Goal: Task Accomplishment & Management: Complete application form

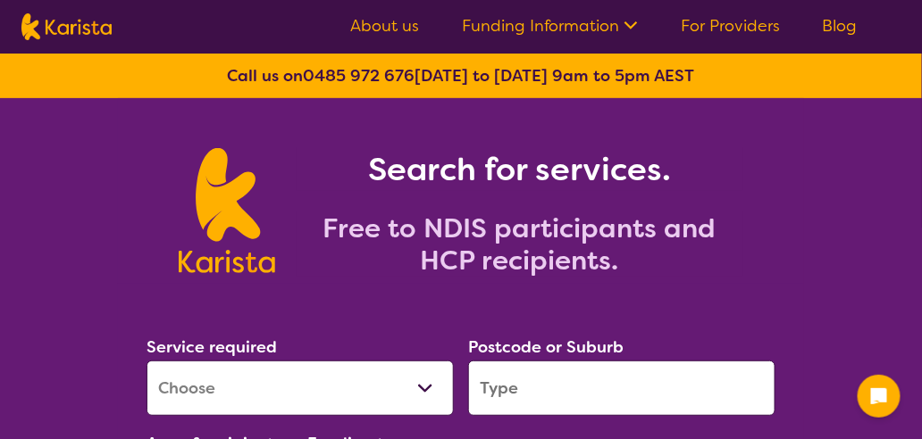
click at [428, 379] on select "Allied Health Assistant Assessment ([MEDICAL_DATA] or [MEDICAL_DATA]) Behaviour…" at bounding box center [299, 388] width 307 height 55
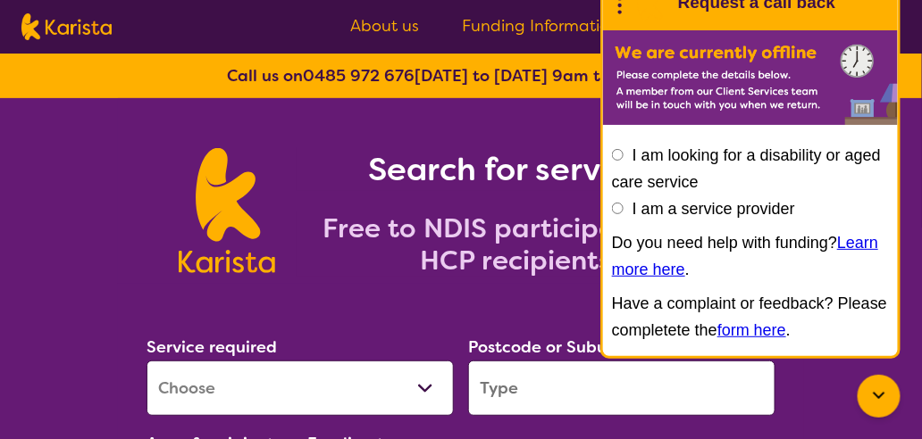
select select "NDIS Plan management"
click at [146, 361] on select "Allied Health Assistant Assessment ([MEDICAL_DATA] or [MEDICAL_DATA]) Behaviour…" at bounding box center [299, 388] width 307 height 55
select select "NDIS"
click at [539, 409] on input "search" at bounding box center [621, 388] width 307 height 55
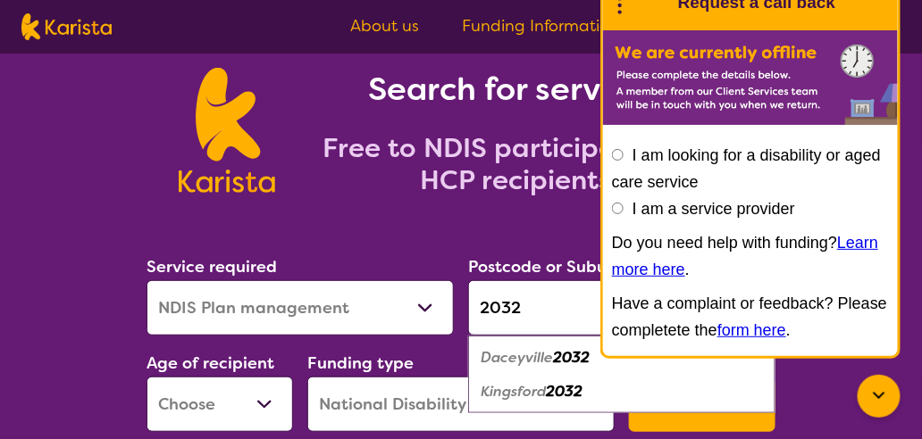
scroll to position [80, 0]
click at [517, 397] on em "Kingsford" at bounding box center [513, 391] width 65 height 19
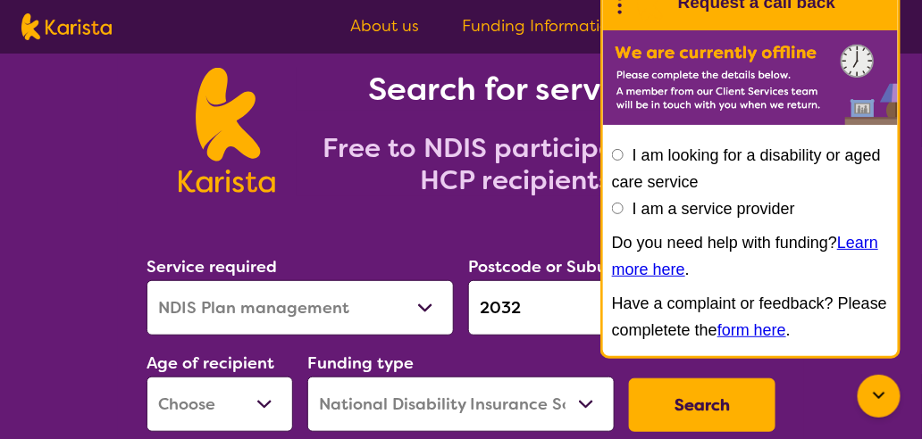
click at [533, 314] on input "2032" at bounding box center [621, 307] width 307 height 55
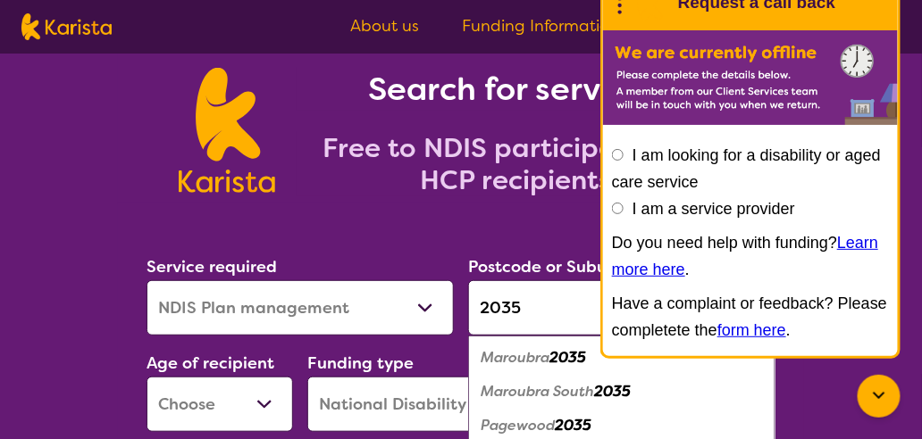
click at [556, 358] on em "2035" at bounding box center [567, 357] width 37 height 19
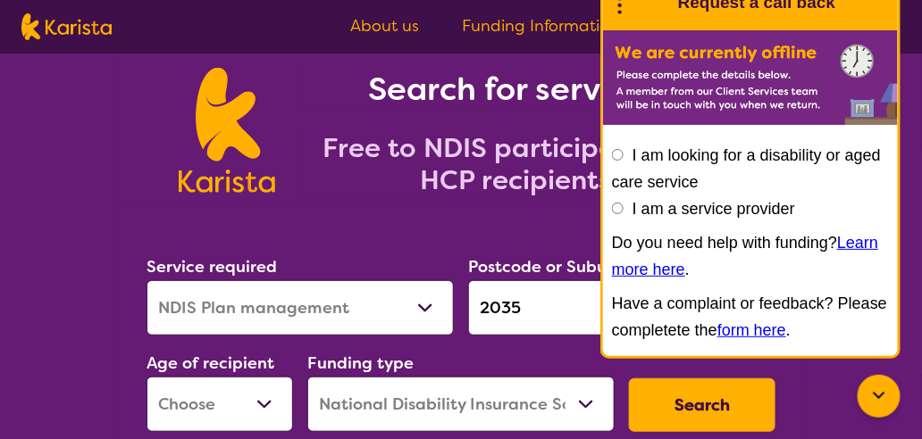
click at [550, 305] on input "2035" at bounding box center [621, 307] width 307 height 55
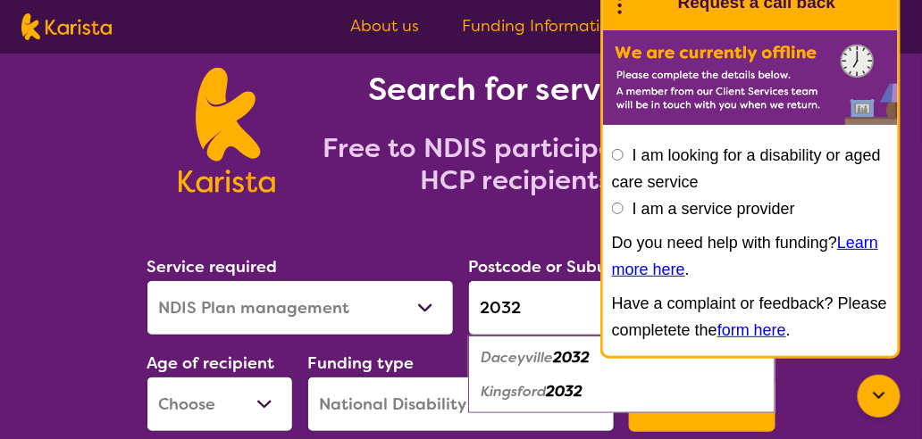
type input "2032"
click at [516, 395] on em "Kingsford" at bounding box center [513, 391] width 65 height 19
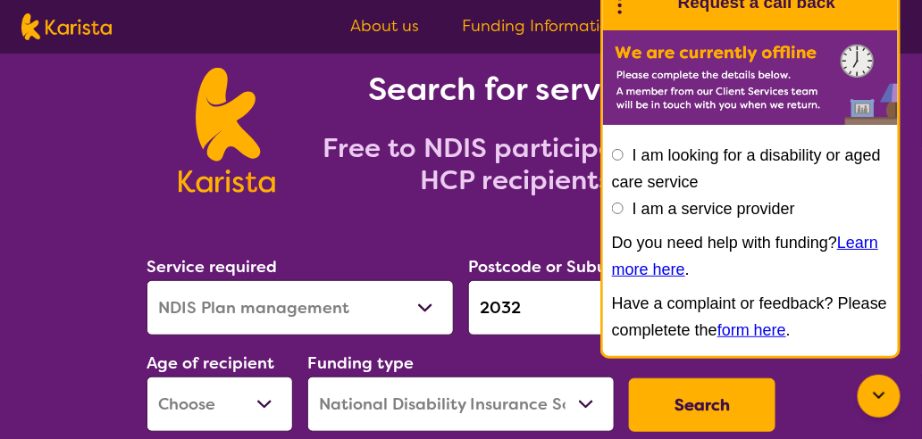
click at [234, 406] on select "Early Childhood - 0 to 9 Child - 10 to 11 Adolescent - 12 to 17 Adult - 18 to 6…" at bounding box center [219, 404] width 146 height 55
select select "AS"
click at [146, 377] on select "Early Childhood - 0 to 9 Child - 10 to 11 Adolescent - 12 to 17 Adult - 18 to 6…" at bounding box center [219, 404] width 146 height 55
click at [413, 399] on select "Home Care Package (HCP) National Disability Insurance Scheme (NDIS) I don't know" at bounding box center [460, 404] width 307 height 55
click at [307, 377] on select "Home Care Package (HCP) National Disability Insurance Scheme (NDIS) I don't know" at bounding box center [460, 404] width 307 height 55
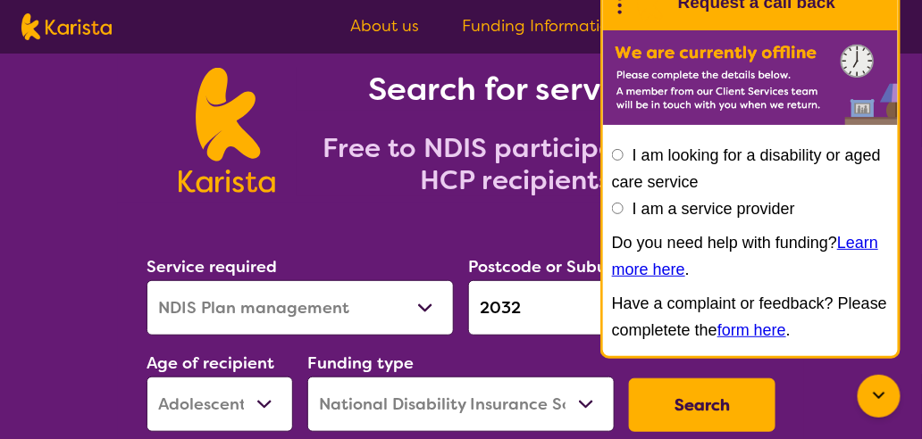
click at [683, 405] on button "Search" at bounding box center [702, 406] width 146 height 54
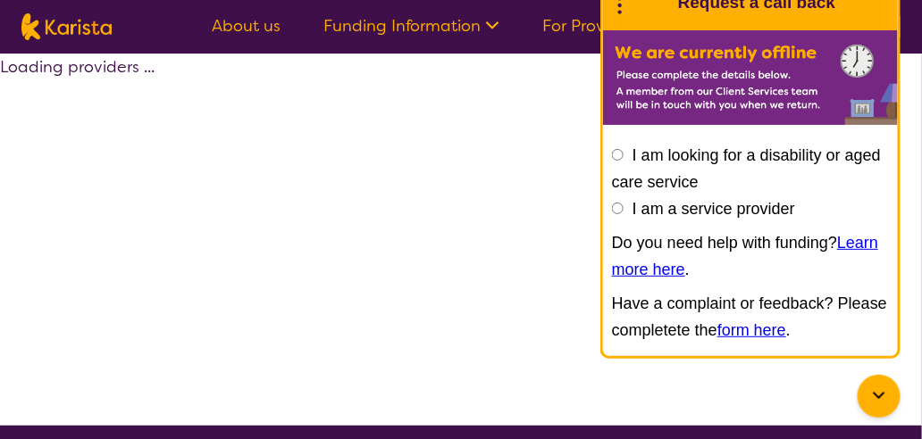
select select "by_score"
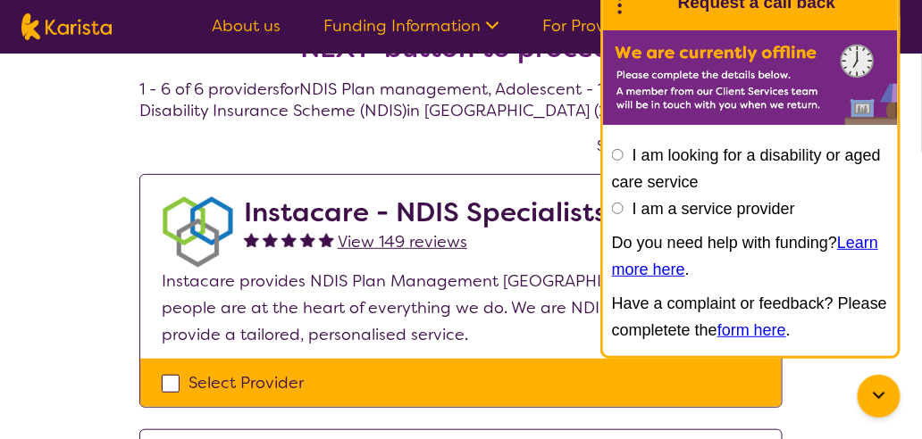
scroll to position [76, 0]
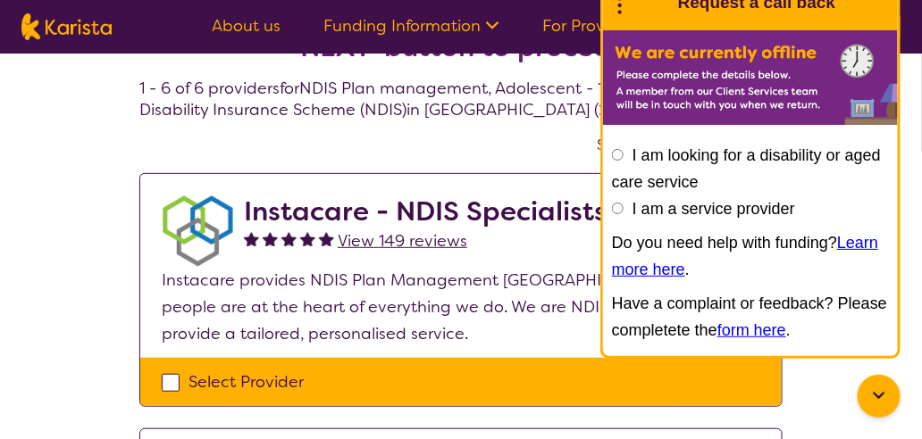
click at [199, 378] on div "Select Provider" at bounding box center [461, 382] width 598 height 27
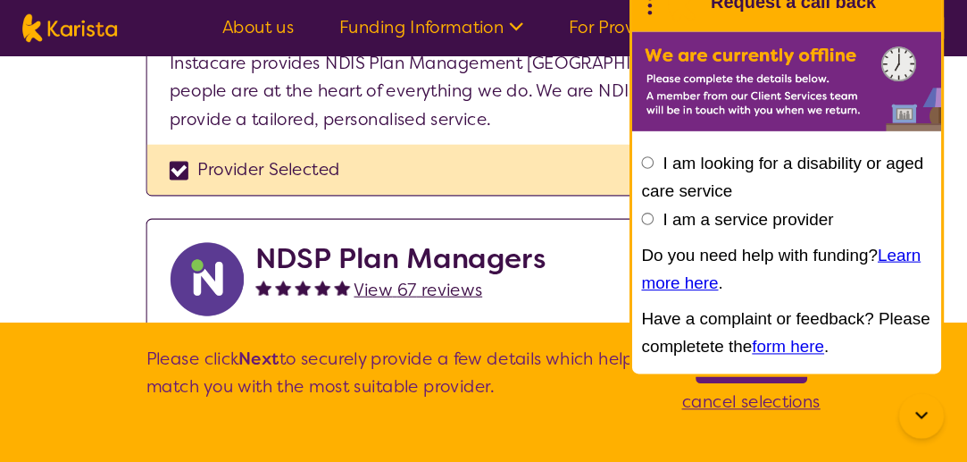
scroll to position [300, 0]
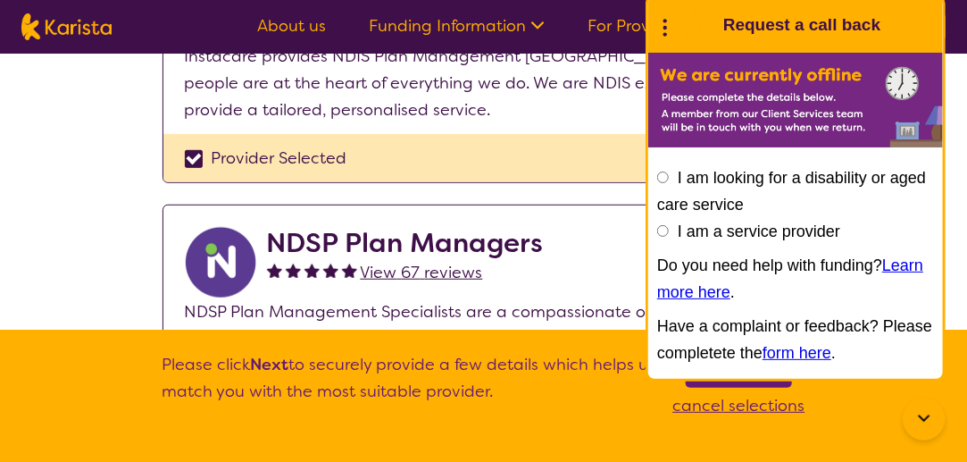
click at [606, 239] on div "NDSP Plan Managers View 67 reviews View" at bounding box center [525, 262] width 516 height 71
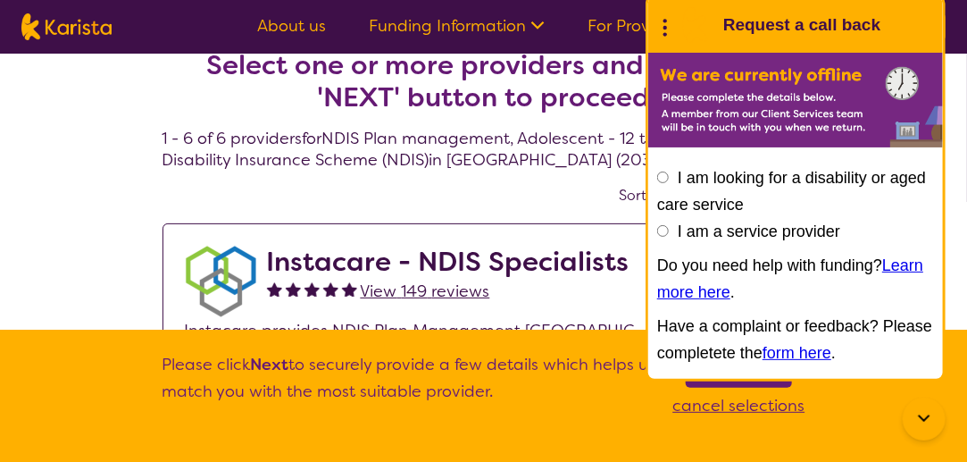
scroll to position [41, 0]
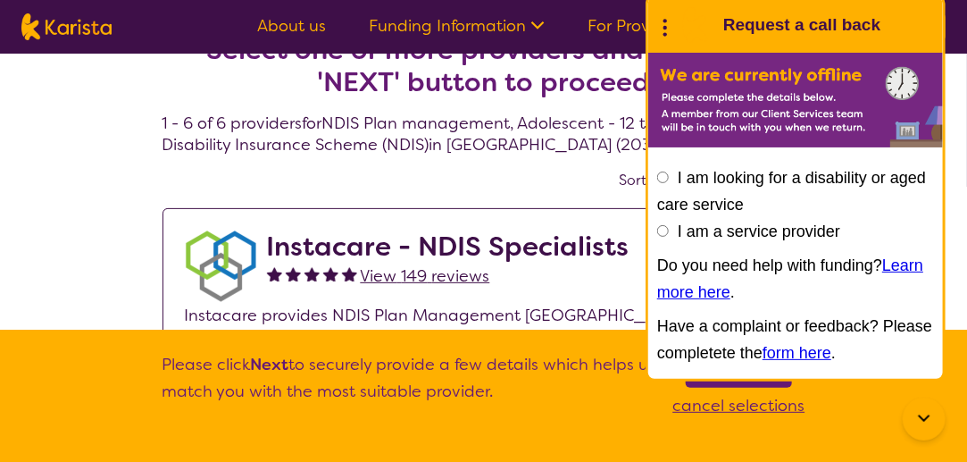
click at [880, 400] on div "Please click Next to securely provide a few details which helps us match you wi…" at bounding box center [483, 396] width 967 height 132
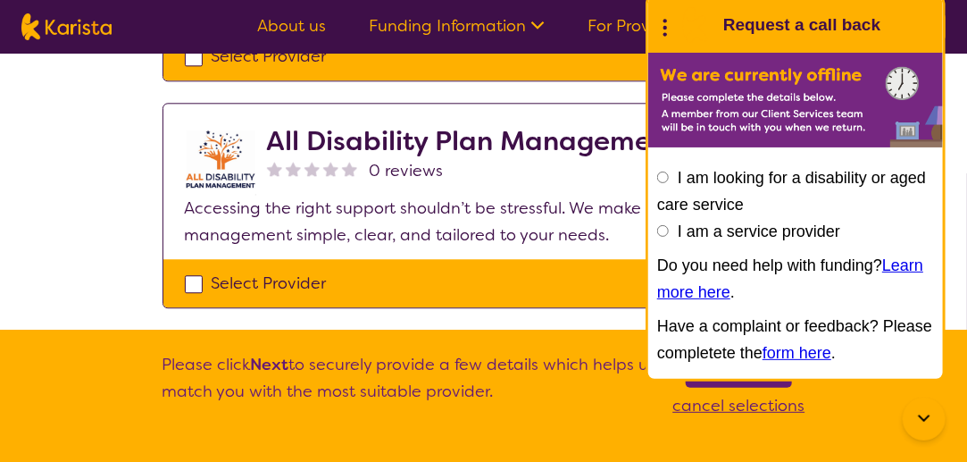
scroll to position [1400, 0]
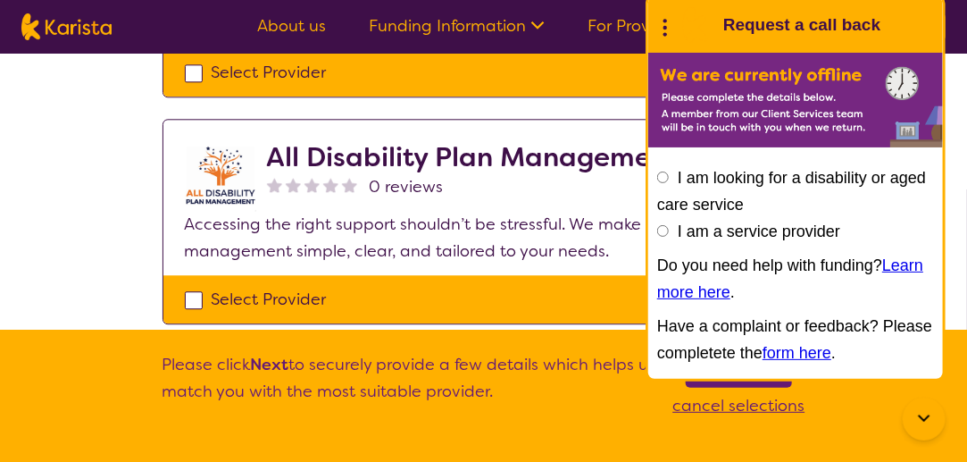
click at [754, 397] on p "cancel selections" at bounding box center [739, 405] width 132 height 27
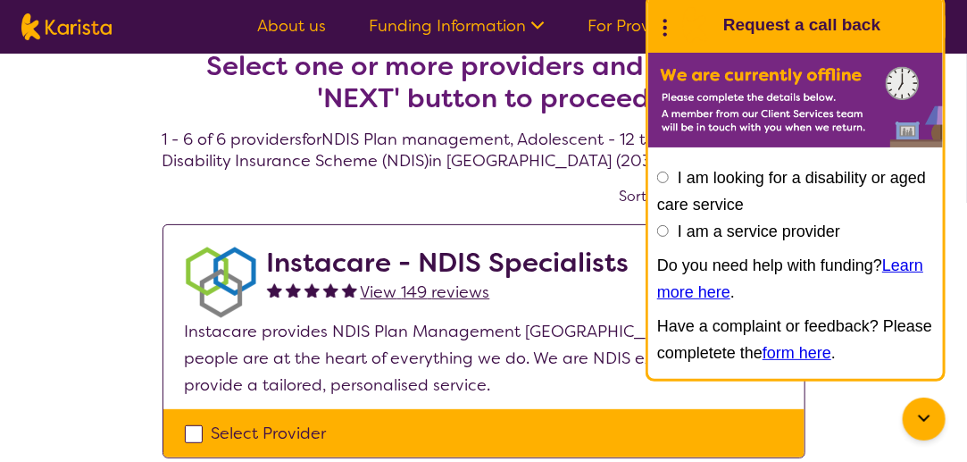
scroll to position [26, 0]
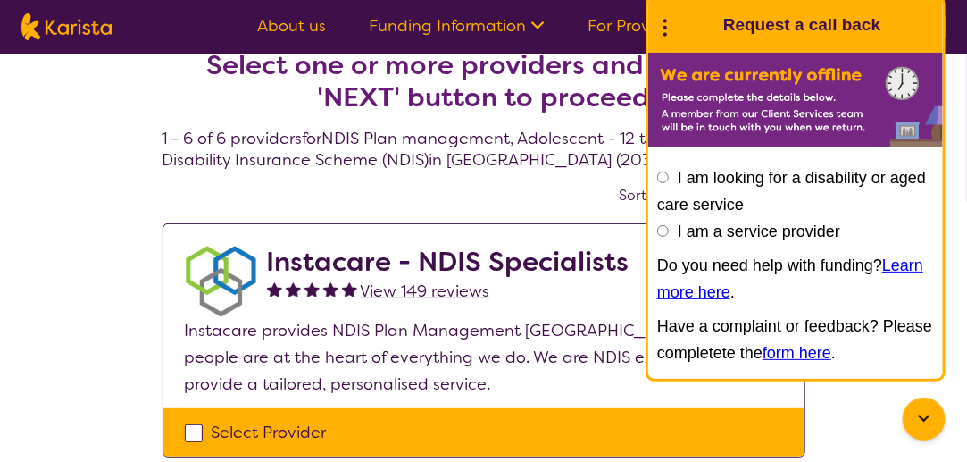
click at [876, 112] on img at bounding box center [795, 100] width 295 height 95
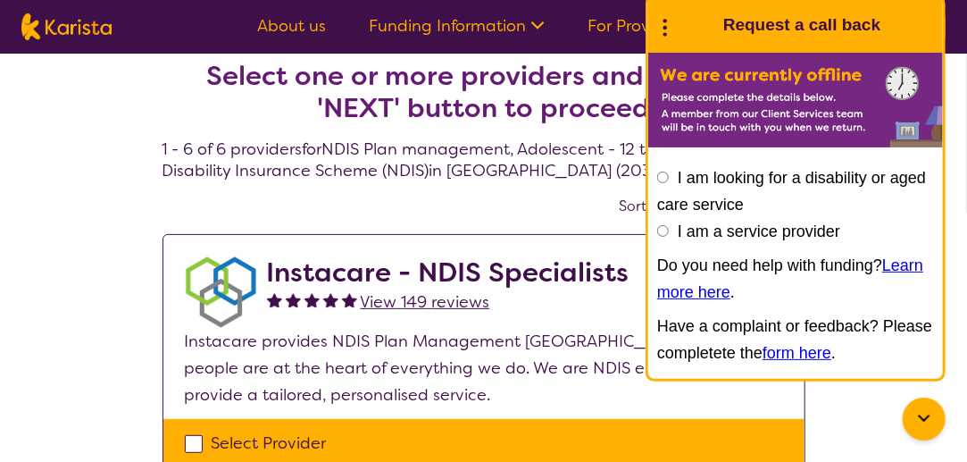
scroll to position [0, 0]
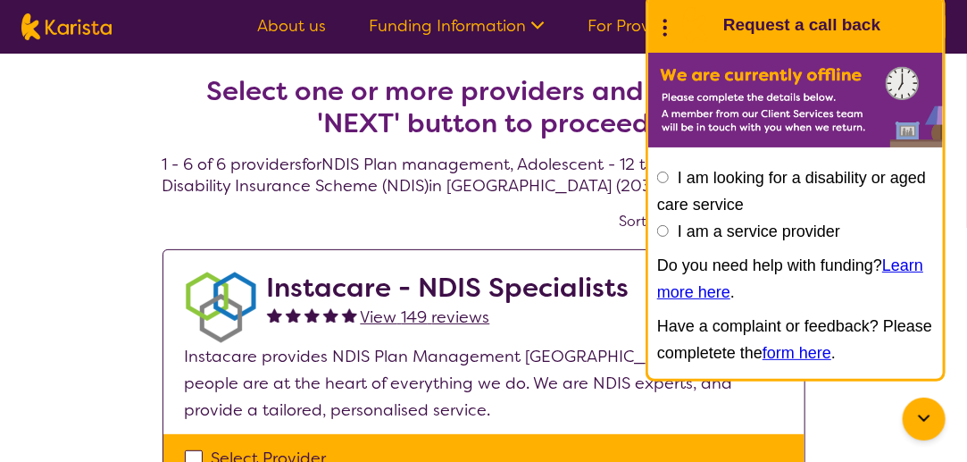
click at [194, 439] on div "Select Provider" at bounding box center [484, 458] width 598 height 27
checkbox input "true"
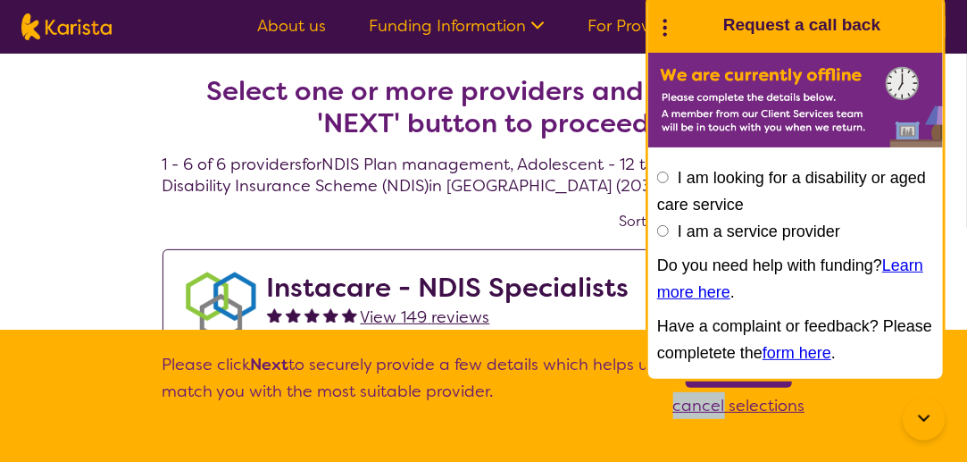
scroll to position [2, 0]
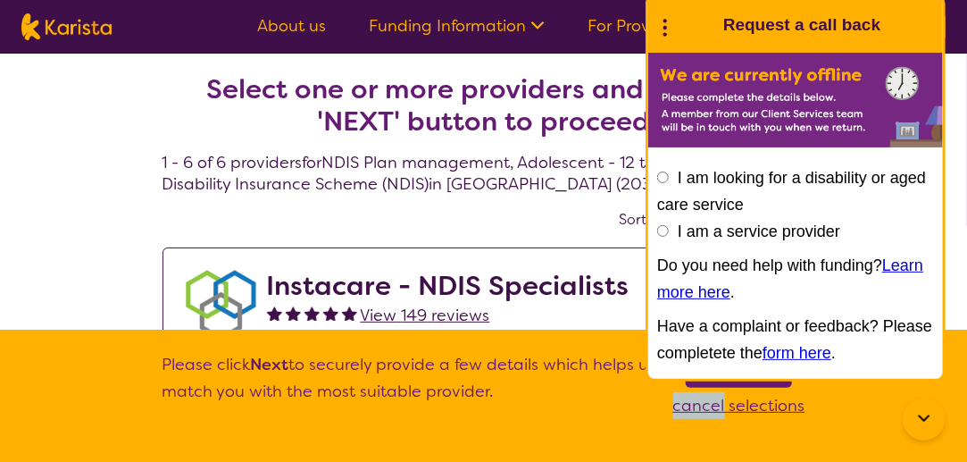
click at [609, 428] on section "Please click Next to securely provide a few details which helps us match you wi…" at bounding box center [484, 396] width 686 height 132
click at [715, 380] on div "End Conversation Request a call back I am looking for a disability or aged care…" at bounding box center [796, 188] width 300 height 387
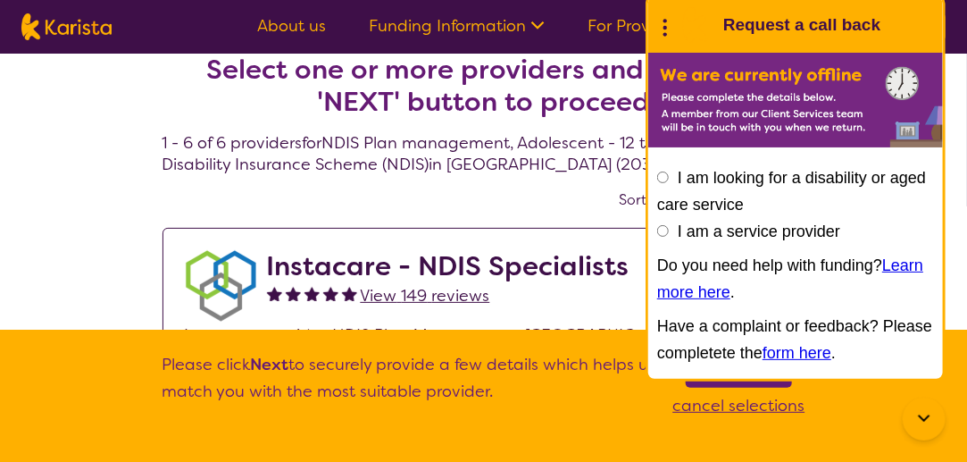
scroll to position [43, 0]
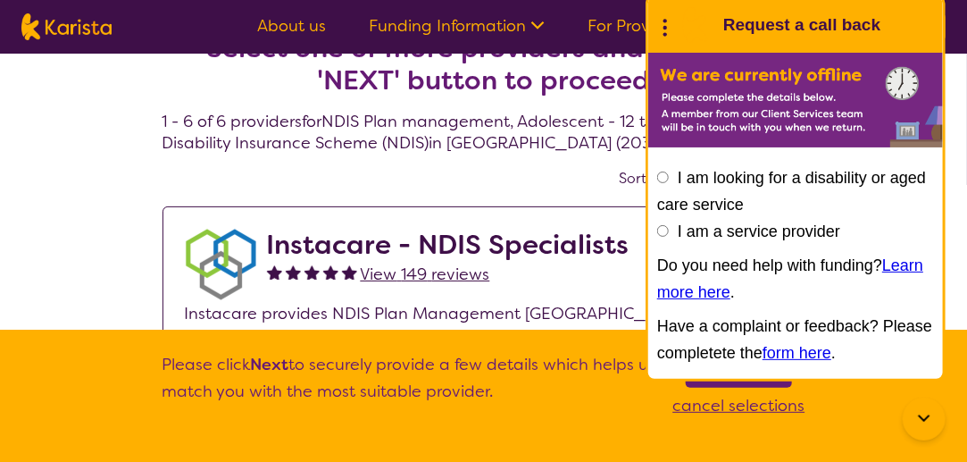
click at [754, 178] on label "I am looking for a disability or aged care service" at bounding box center [791, 191] width 269 height 45
click at [669, 178] on input "I am looking for a disability or aged care service" at bounding box center [663, 177] width 12 height 12
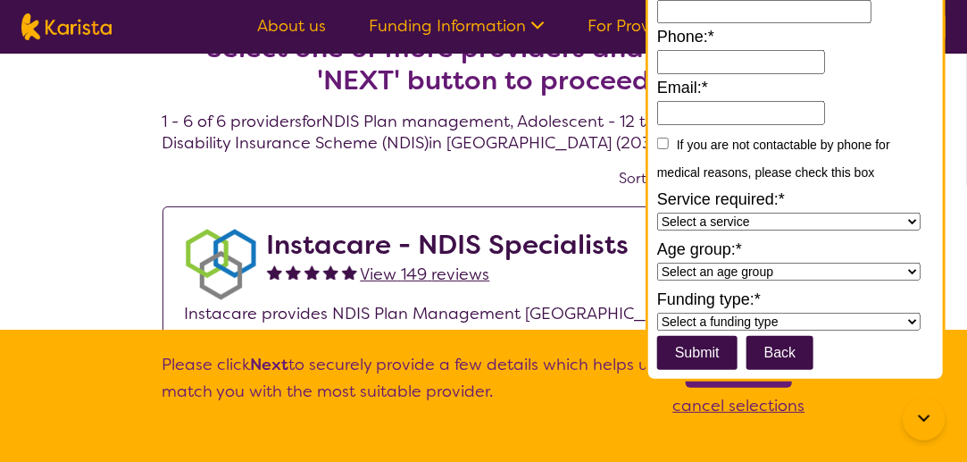
click at [577, 405] on p "Please click Next to securely provide a few details which helps us match you wi…" at bounding box center [410, 385] width 494 height 68
click at [782, 363] on button "Back" at bounding box center [781, 353] width 68 height 34
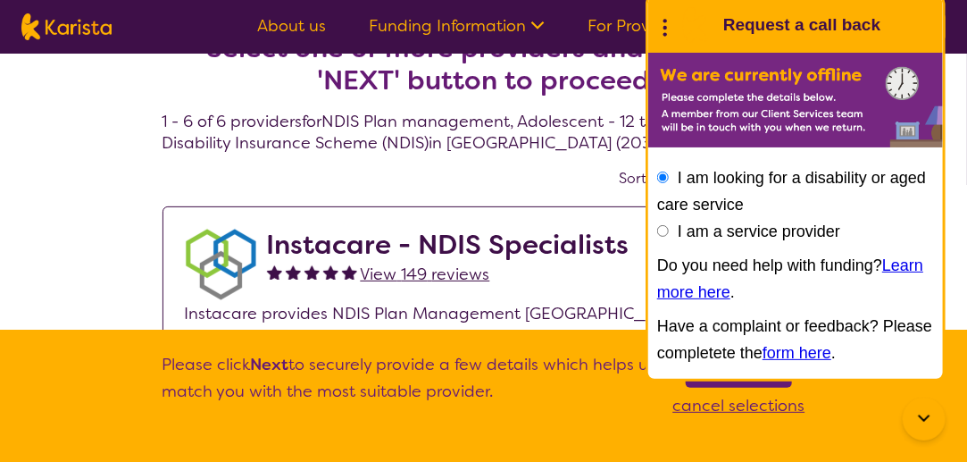
click at [836, 231] on label "I am a service provider" at bounding box center [759, 231] width 163 height 18
click at [669, 231] on input "I am a service provider" at bounding box center [663, 231] width 12 height 12
radio input "true"
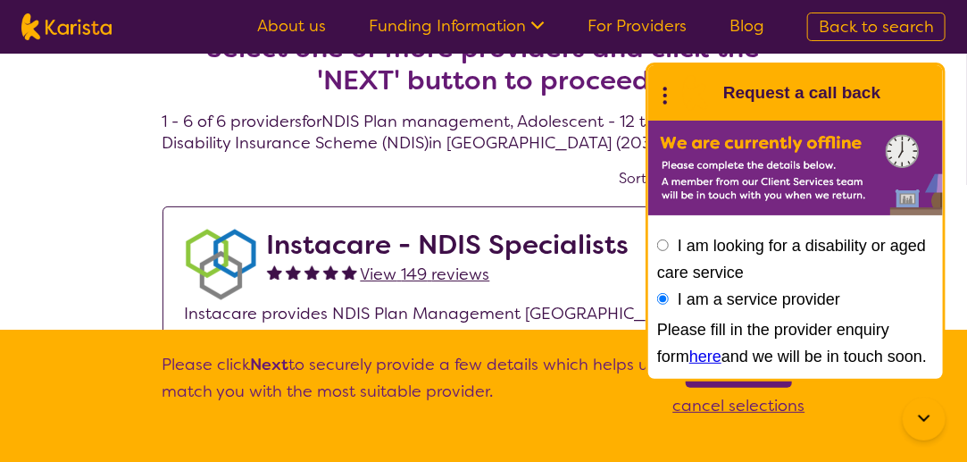
click at [827, 247] on label "I am looking for a disability or aged care service" at bounding box center [791, 259] width 269 height 45
click at [669, 247] on input "I am looking for a disability or aged care service" at bounding box center [663, 245] width 12 height 12
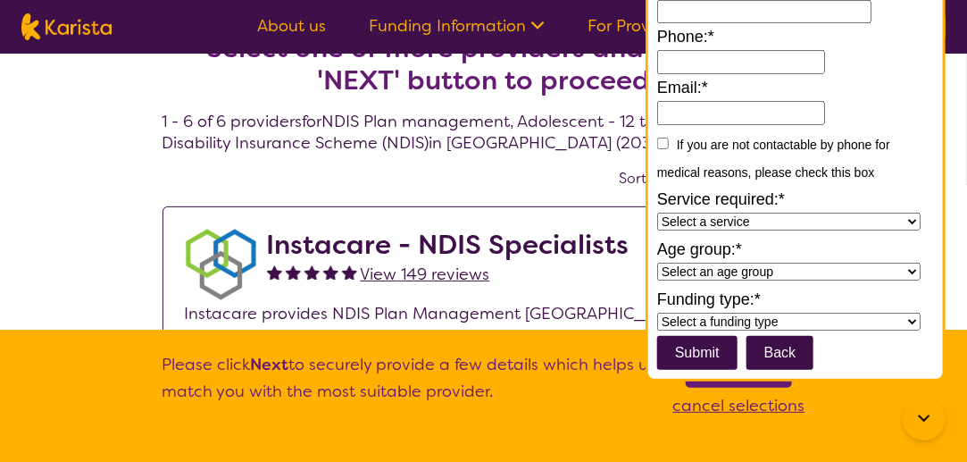
click at [742, 398] on p "cancel selections" at bounding box center [739, 405] width 132 height 27
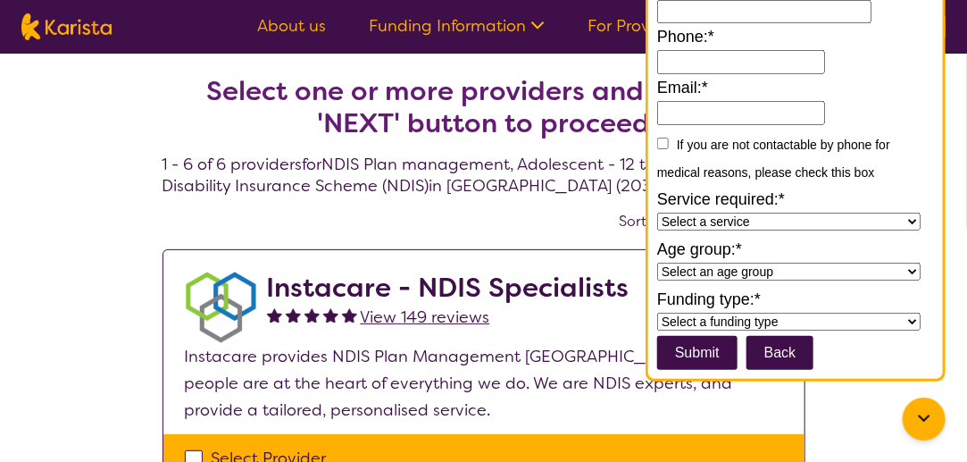
scroll to position [404, 0]
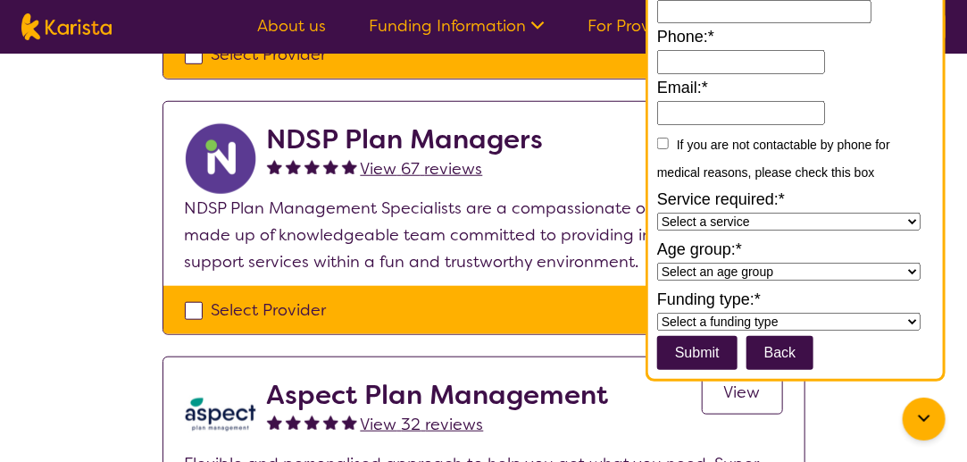
click at [918, 427] on icon at bounding box center [924, 418] width 21 height 21
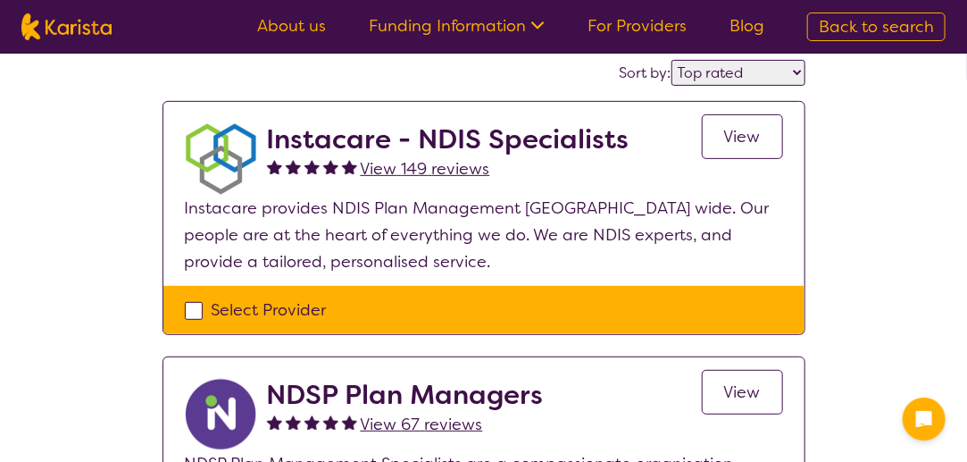
scroll to position [0, 0]
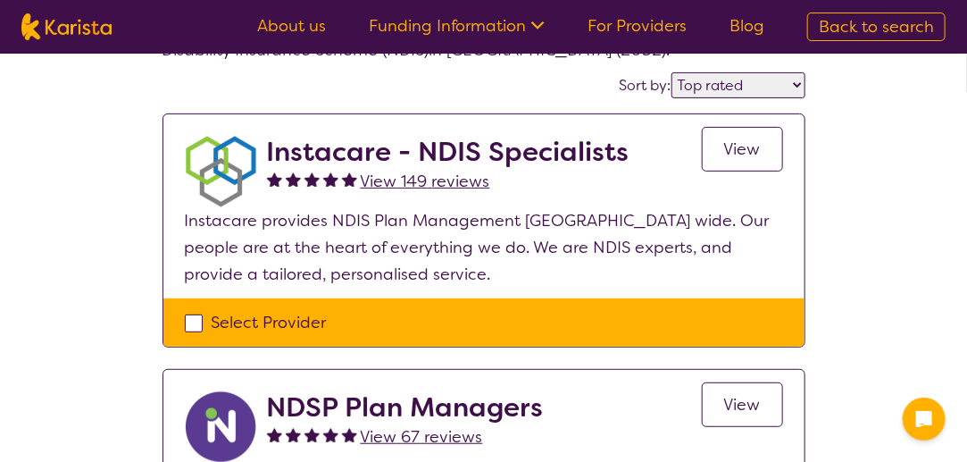
click at [198, 325] on div "Select Provider" at bounding box center [484, 322] width 598 height 27
checkbox input "true"
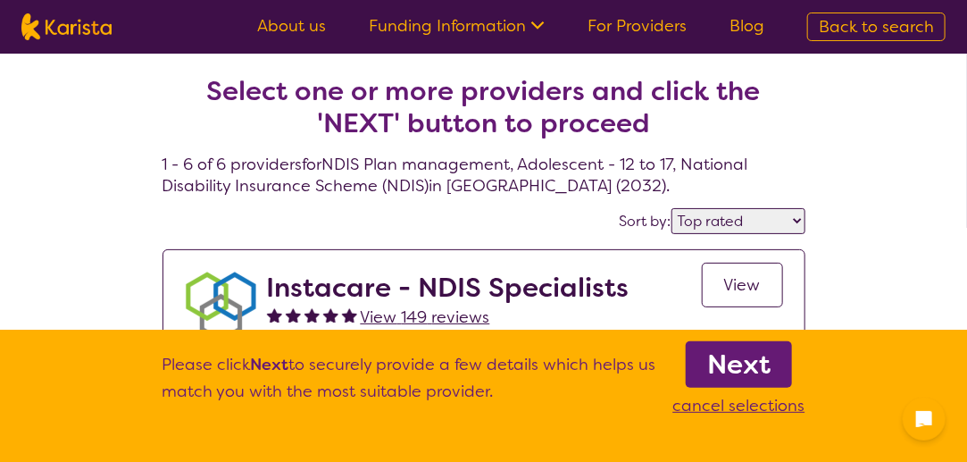
click at [747, 375] on b "Next" at bounding box center [738, 365] width 63 height 36
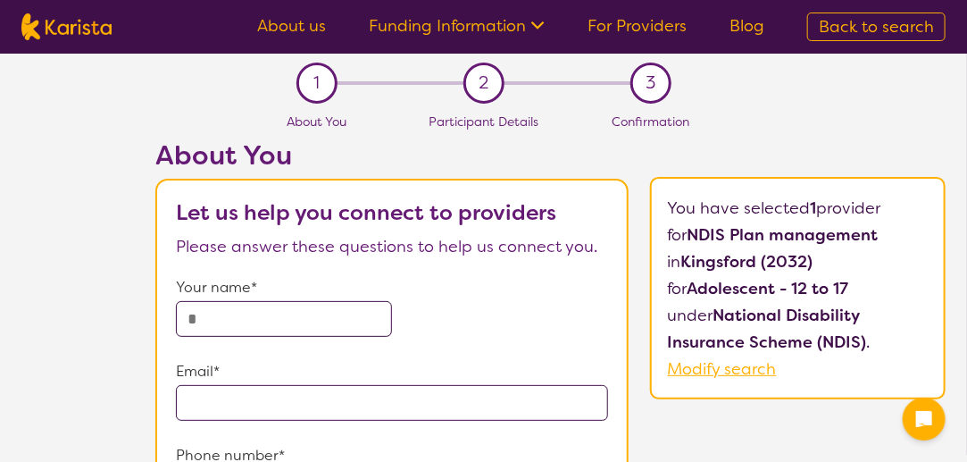
click at [344, 314] on input "text" at bounding box center [284, 319] width 216 height 36
type input "*"
type input "*********"
type input "**********"
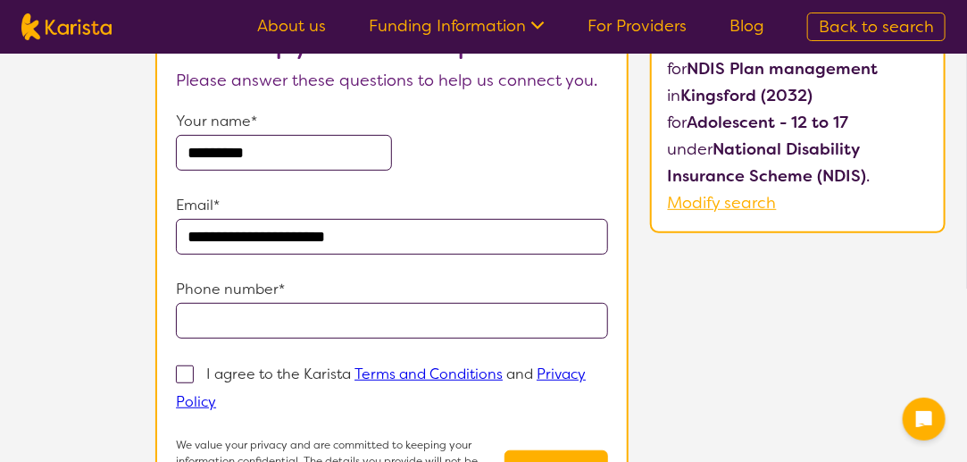
scroll to position [170, 0]
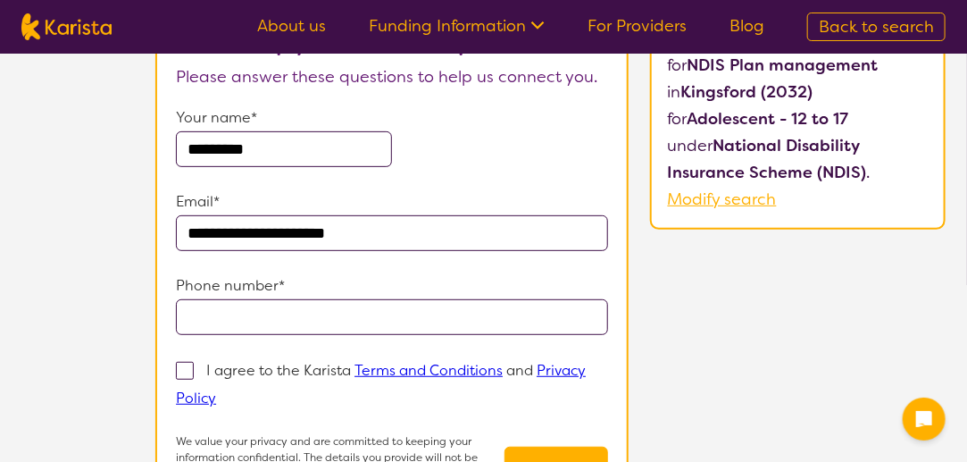
click at [387, 314] on input "tel" at bounding box center [392, 317] width 432 height 36
type input "**********"
click at [176, 369] on span at bounding box center [185, 371] width 18 height 18
click at [216, 391] on input "I agree to the Karista Terms and Conditions and Privacy Policy" at bounding box center [222, 397] width 12 height 12
checkbox input "true"
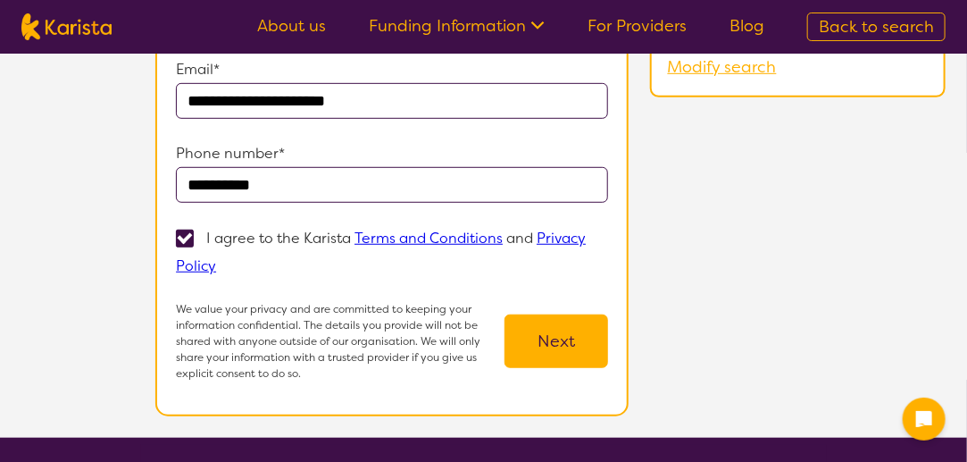
scroll to position [302, 0]
click at [563, 321] on button "Next" at bounding box center [557, 341] width 104 height 54
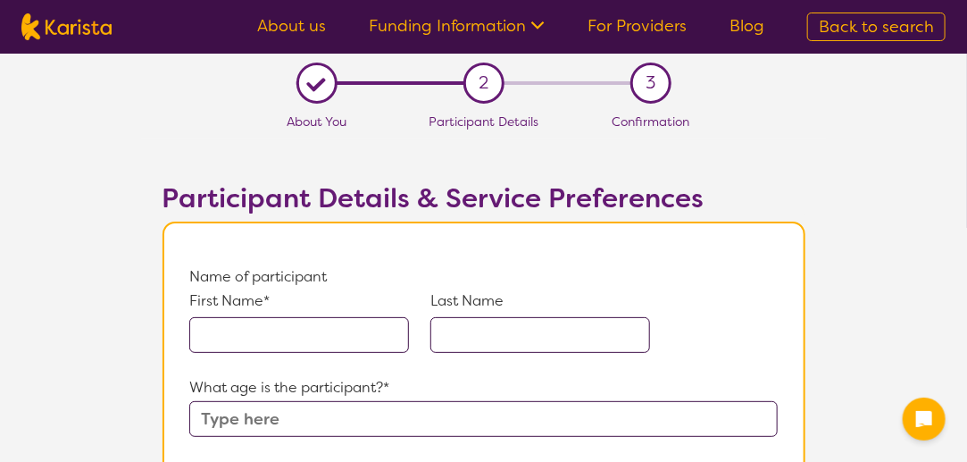
click at [358, 329] on input "text" at bounding box center [299, 335] width 220 height 36
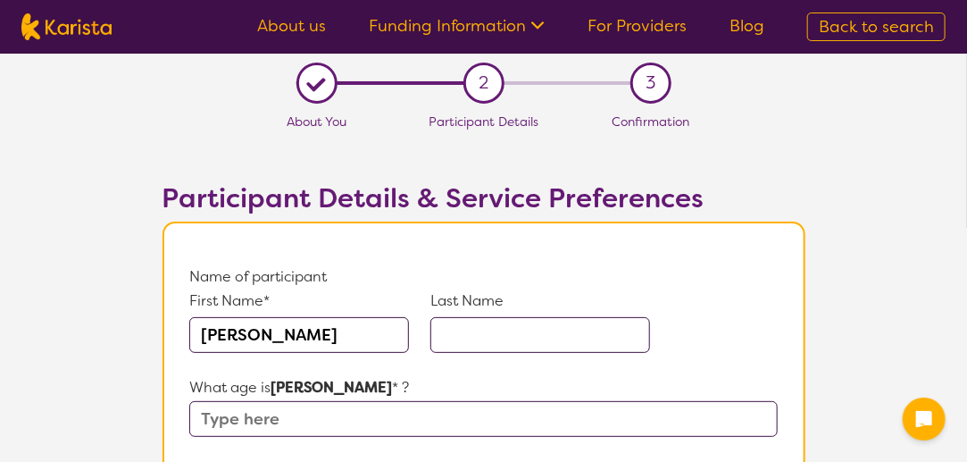
type input "[PERSON_NAME]"
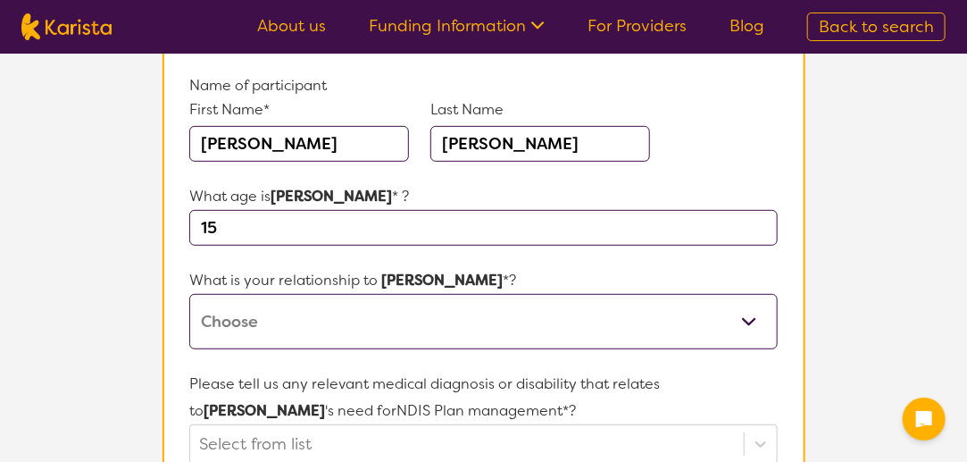
scroll to position [192, 0]
type input "15"
click at [358, 329] on select "This request is for myself I am their parent I am their child I am their spouse…" at bounding box center [483, 320] width 588 height 55
select select "I am their parent"
click at [189, 293] on select "This request is for myself I am their parent I am their child I am their spouse…" at bounding box center [483, 320] width 588 height 55
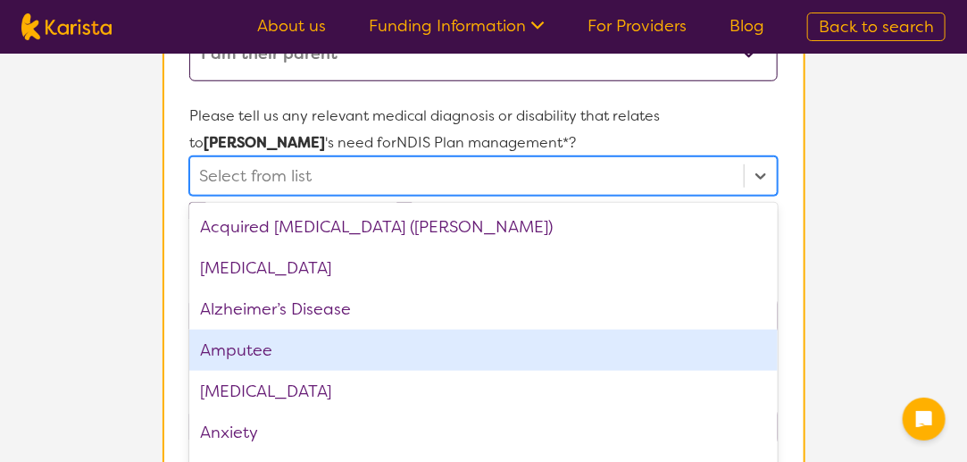
scroll to position [472, 0]
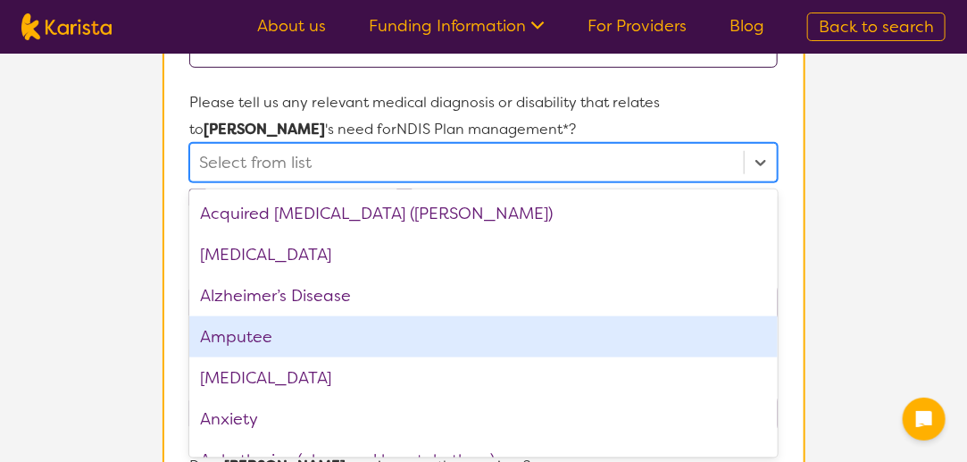
click at [279, 182] on div "option Amputee focused, 4 of 75. 75 results available. Use Up and Down to choos…" at bounding box center [483, 162] width 588 height 39
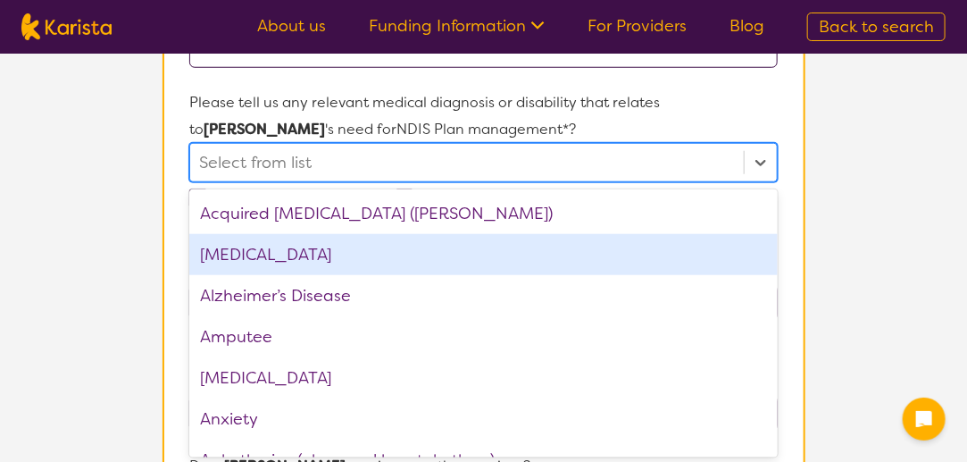
click at [284, 251] on div "[MEDICAL_DATA]" at bounding box center [483, 254] width 588 height 41
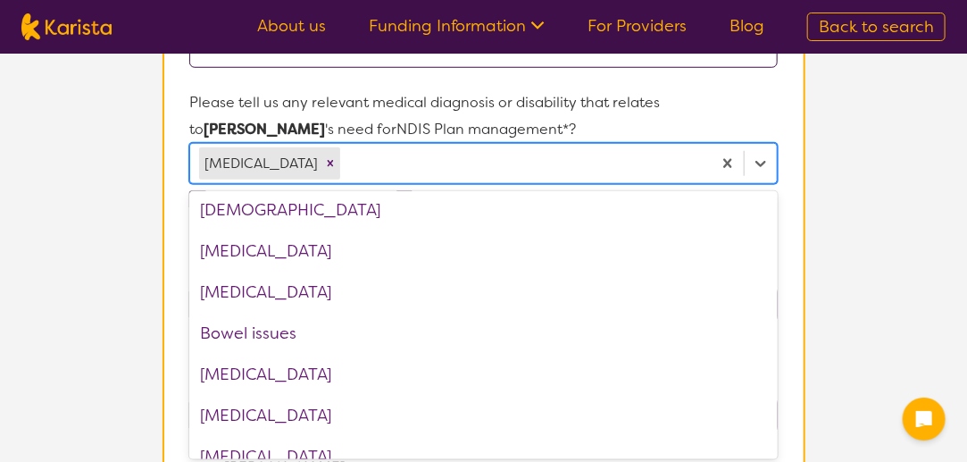
scroll to position [339, 0]
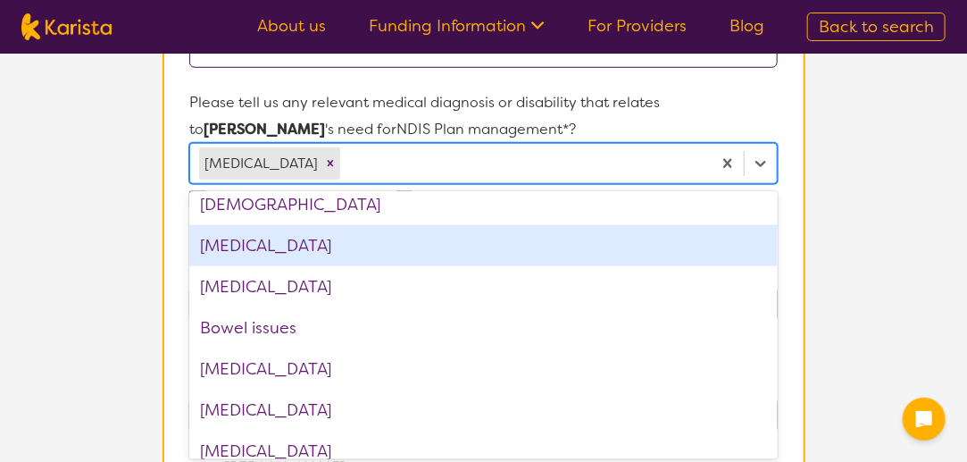
click at [284, 251] on div "[MEDICAL_DATA]" at bounding box center [483, 245] width 588 height 41
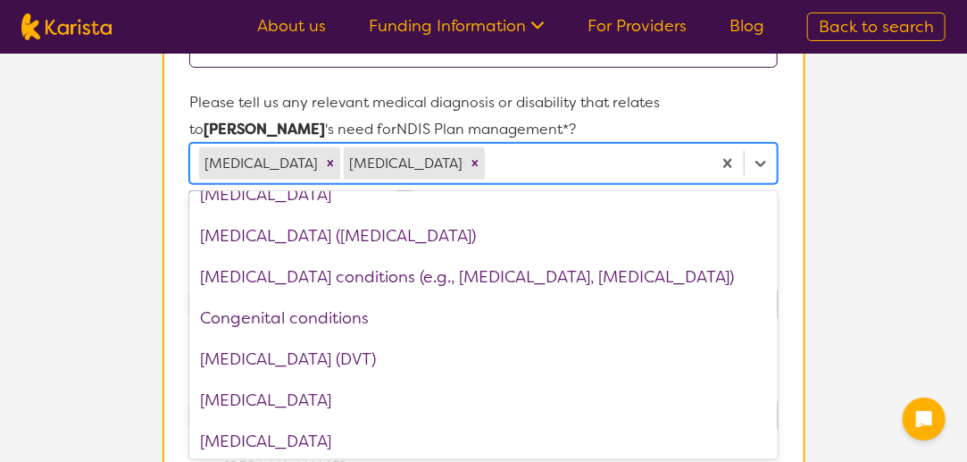
scroll to position [638, 0]
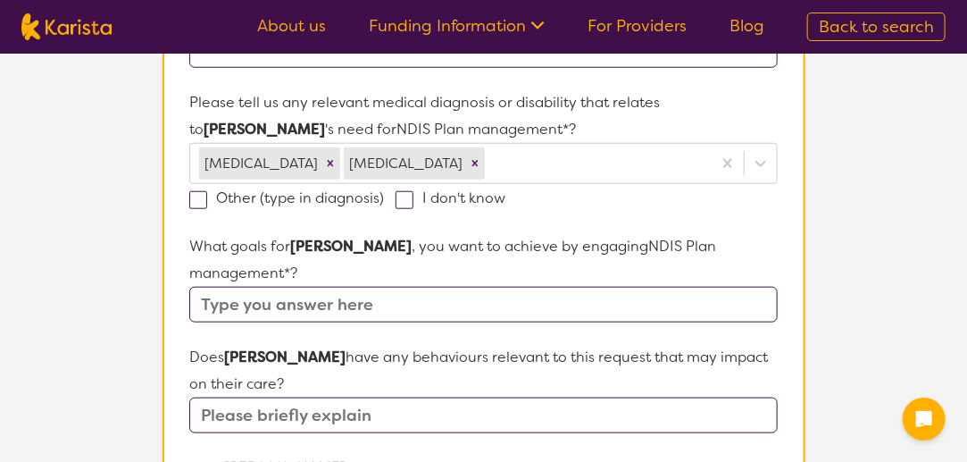
click at [890, 278] on section "L About You 2 Participant Details 3 Confirmation Participant Details & Service …" at bounding box center [483, 382] width 967 height 1603
click at [478, 287] on input "text" at bounding box center [483, 305] width 588 height 36
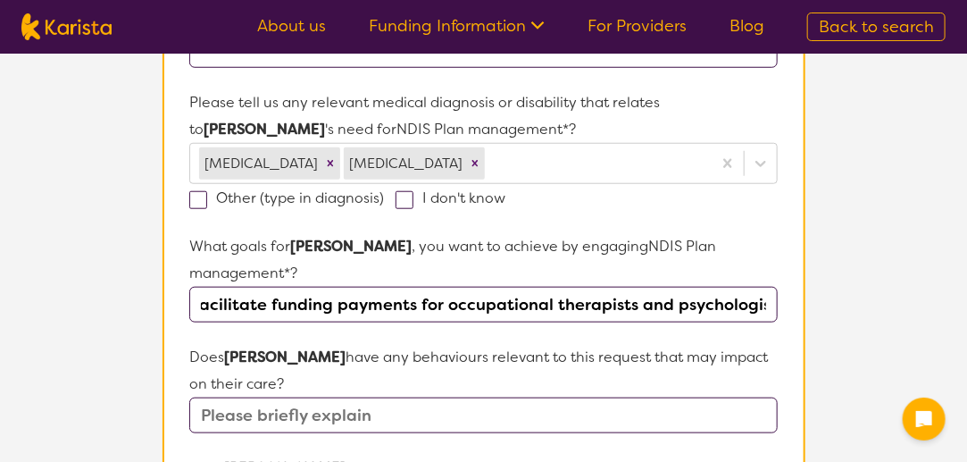
scroll to position [0, 38]
type input "To facilitate funding payments for occupational therapists and psychologists"
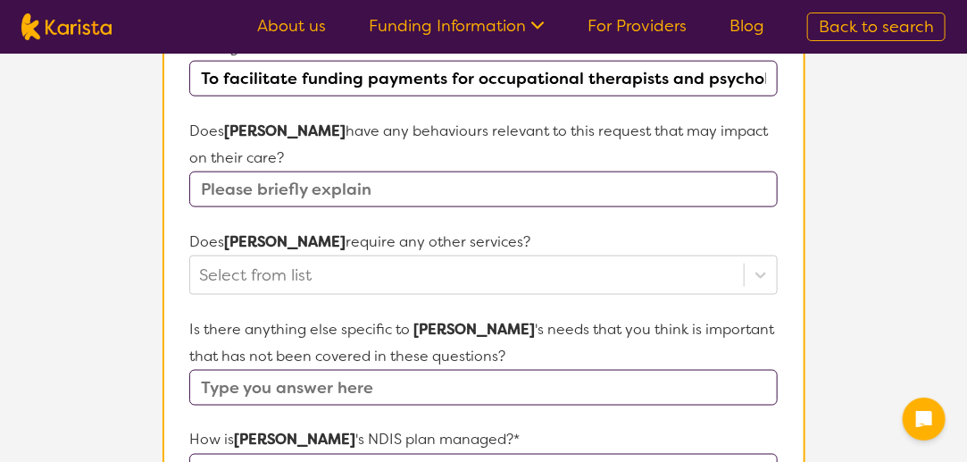
scroll to position [699, 0]
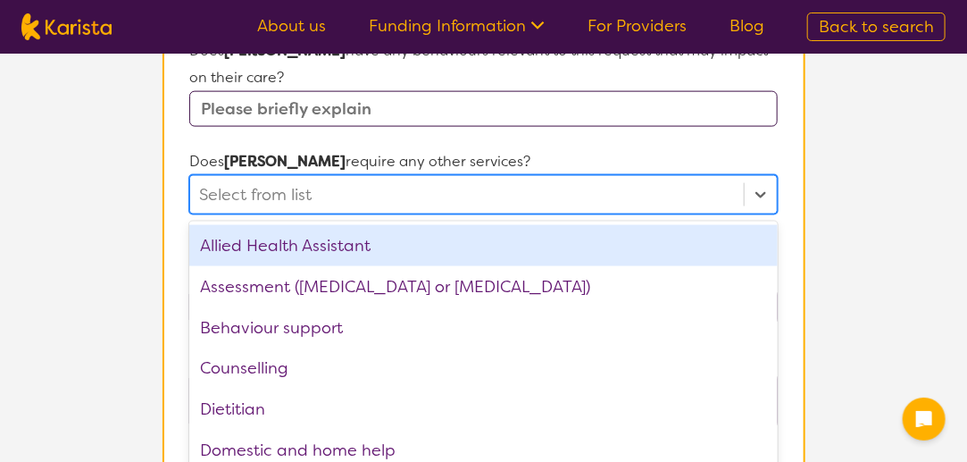
click at [777, 214] on div "option Allied Health Assistant focused, 1 of 21. 21 results available. Use Up a…" at bounding box center [483, 194] width 588 height 39
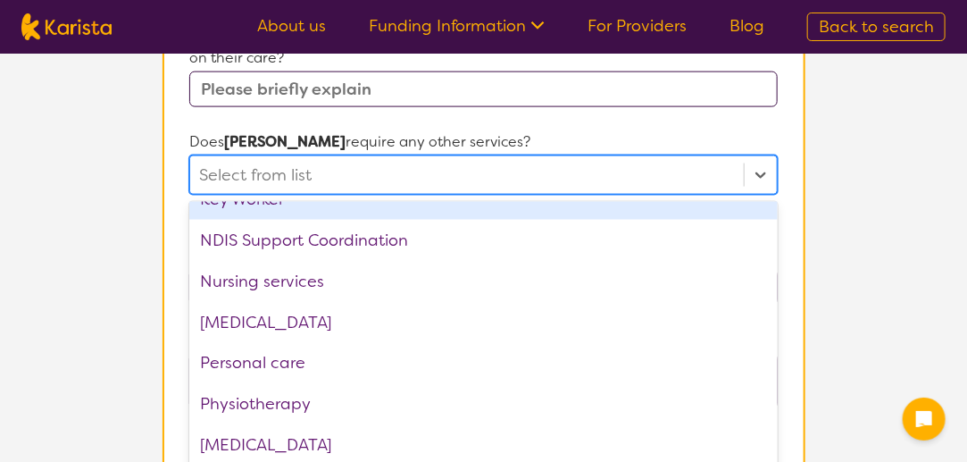
scroll to position [799, 0]
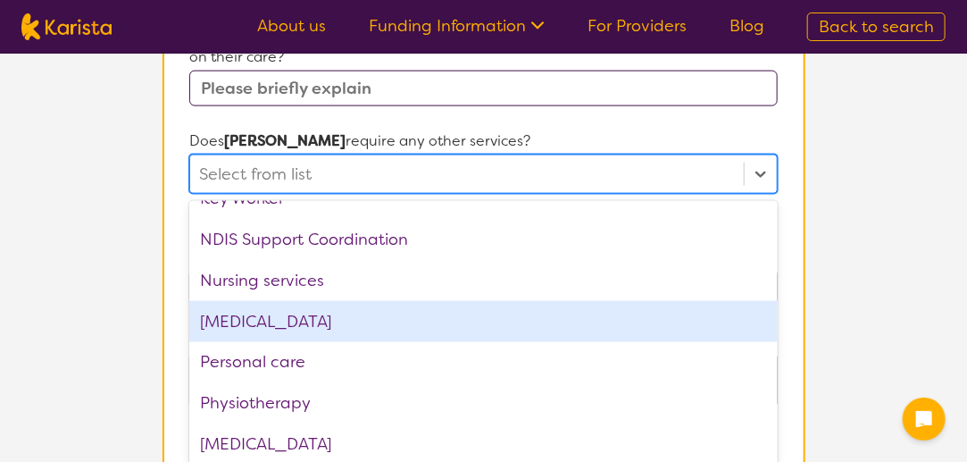
click at [466, 301] on div "[MEDICAL_DATA]" at bounding box center [483, 321] width 588 height 41
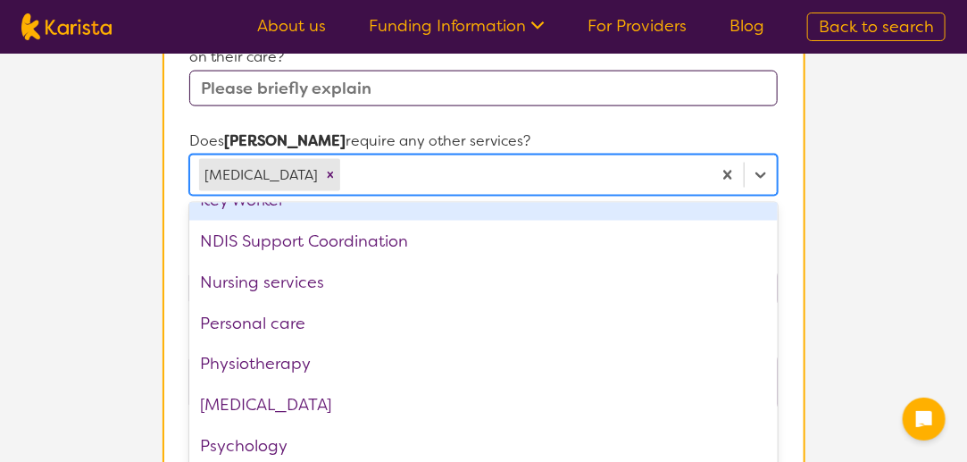
click at [337, 169] on icon "Remove Occupational therapy" at bounding box center [330, 175] width 13 height 13
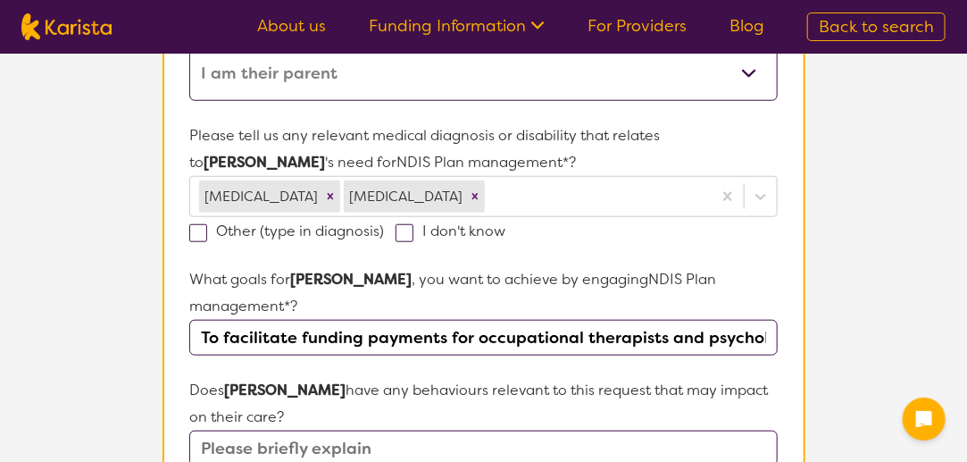
scroll to position [438, 0]
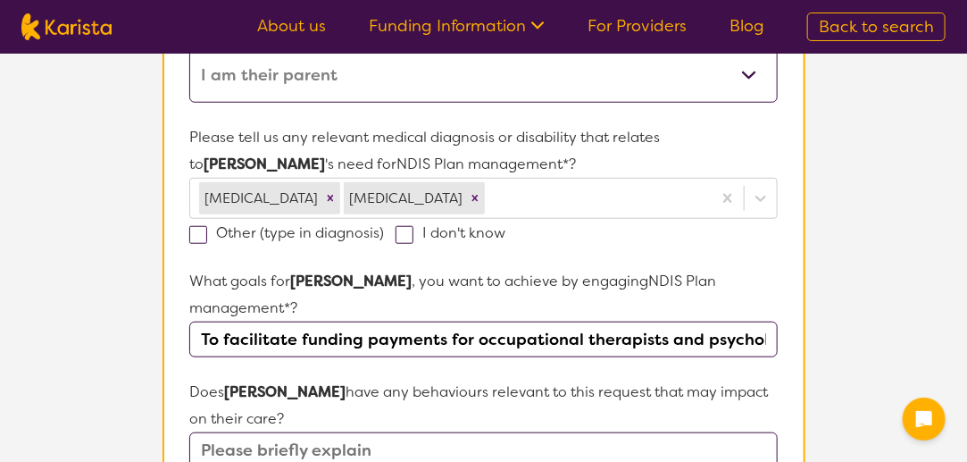
click at [511, 322] on input "To facilitate funding payments for occupational therapists and psychologists" at bounding box center [483, 340] width 588 height 36
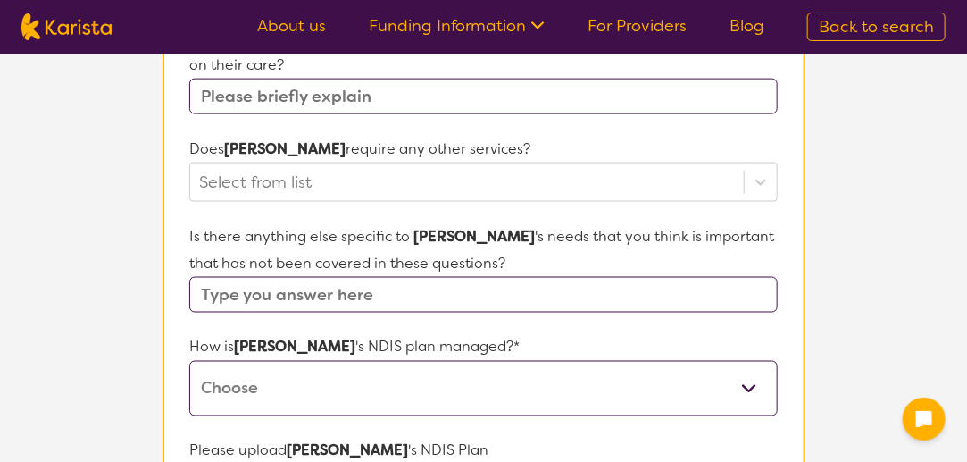
scroll to position [792, 0]
click at [492, 360] on select "Self-managed NDIS plan Managed by a registered plan management provider (not th…" at bounding box center [483, 387] width 588 height 55
select select "I'm not sure"
click at [189, 360] on select "Self-managed NDIS plan Managed by a registered plan management provider (not th…" at bounding box center [483, 387] width 588 height 55
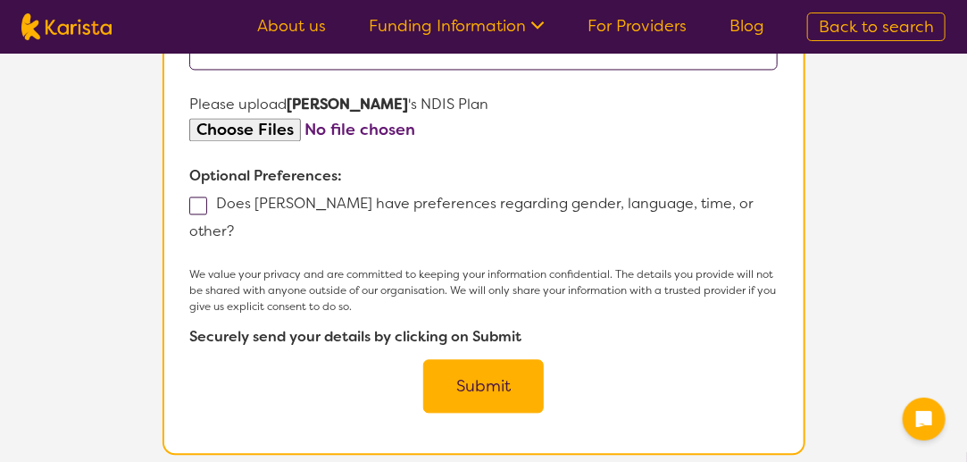
scroll to position [1139, 0]
click at [489, 358] on button "Submit" at bounding box center [483, 385] width 121 height 54
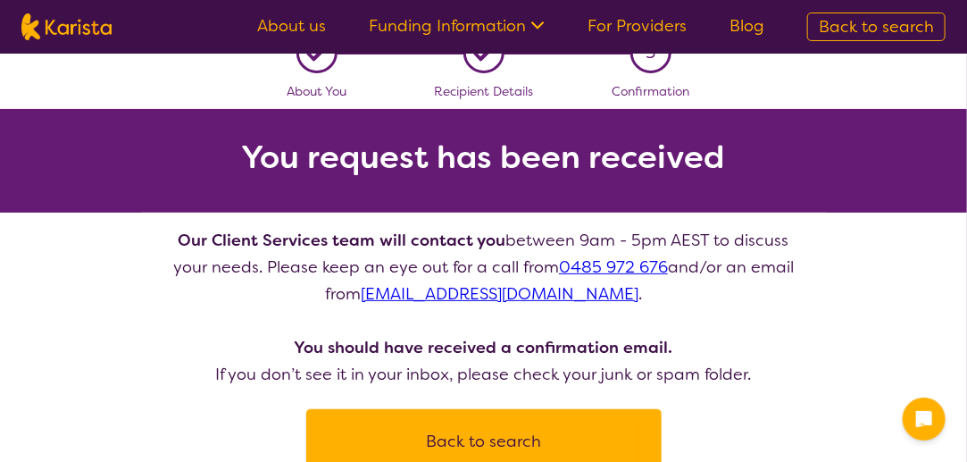
scroll to position [32, 0]
